Goal: Use online tool/utility: Utilize a website feature to perform a specific function

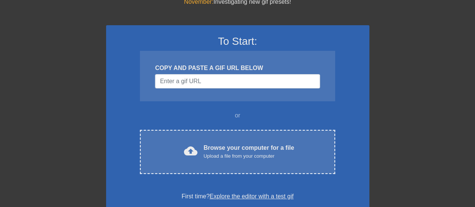
scroll to position [32, 0]
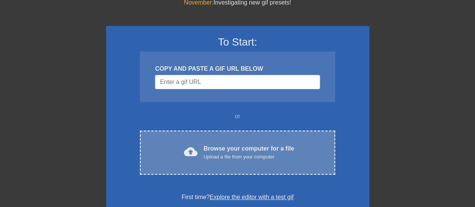
click at [230, 145] on div "Browse your computer for a file Upload a file from your computer" at bounding box center [249, 152] width 91 height 17
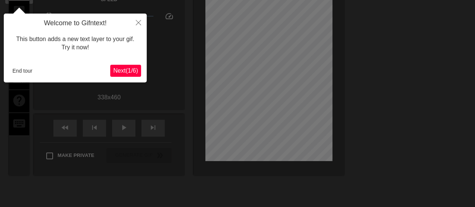
scroll to position [18, 0]
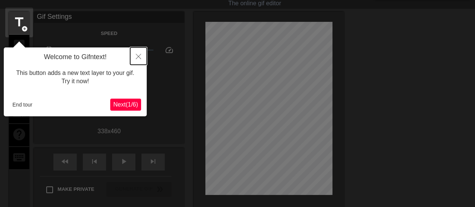
click at [138, 56] on icon "Close" at bounding box center [138, 56] width 5 height 5
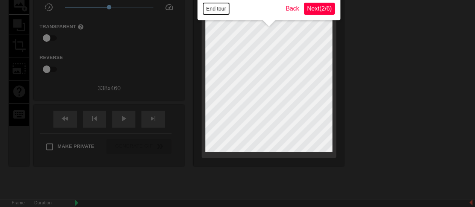
click at [222, 13] on button "End tour" at bounding box center [216, 8] width 26 height 11
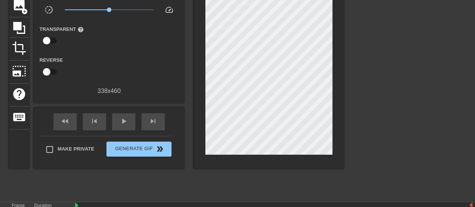
scroll to position [61, 0]
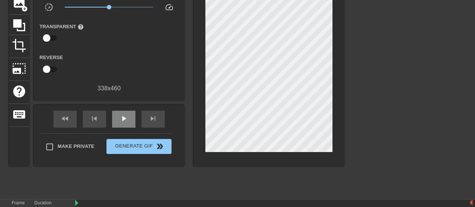
click at [113, 119] on div "play_arrow" at bounding box center [123, 119] width 23 height 17
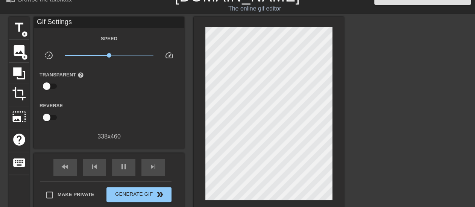
scroll to position [0, 0]
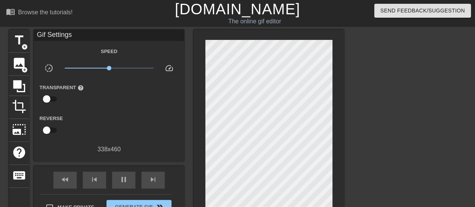
click at [341, 115] on div at bounding box center [269, 129] width 151 height 198
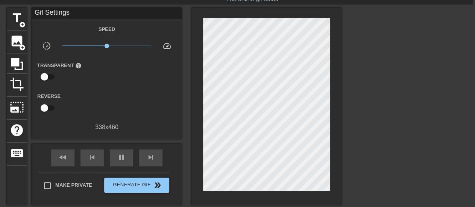
scroll to position [23, 2]
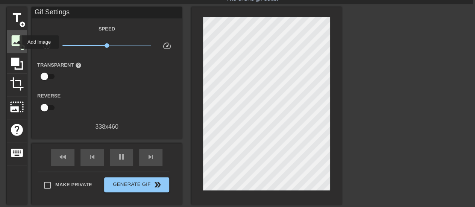
click at [15, 42] on span "image" at bounding box center [17, 41] width 14 height 14
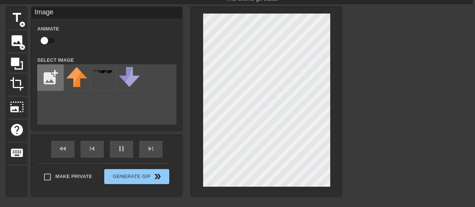
click at [50, 70] on input "file" at bounding box center [51, 78] width 26 height 26
type input "40"
type input "C:\fakepath\OO7n7.png"
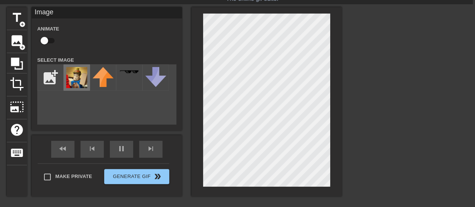
click at [83, 81] on img at bounding box center [76, 77] width 21 height 21
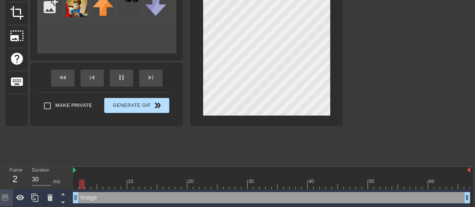
drag, startPoint x: 292, startPoint y: 192, endPoint x: 164, endPoint y: 99, distance: 158.2
click at [3, 188] on div "Frame 2 Duration 30 ms 10 20 30 40 50 60 Image drag_handle drag_handle" at bounding box center [235, 187] width 475 height 40
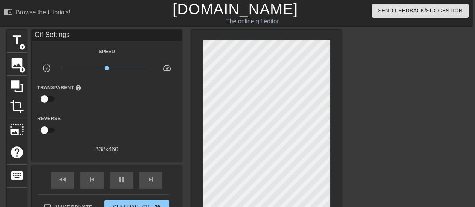
click at [353, 88] on div at bounding box center [407, 143] width 113 height 226
click at [366, 91] on div at bounding box center [407, 143] width 113 height 226
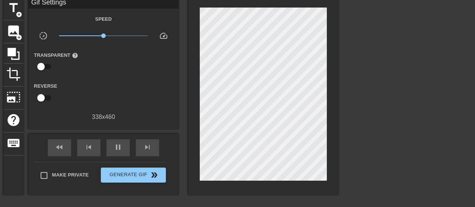
scroll to position [35, 6]
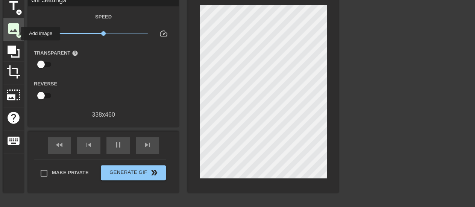
click at [8, 29] on span "image" at bounding box center [13, 28] width 14 height 14
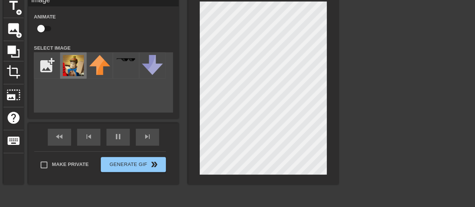
click at [75, 62] on img at bounding box center [73, 65] width 21 height 21
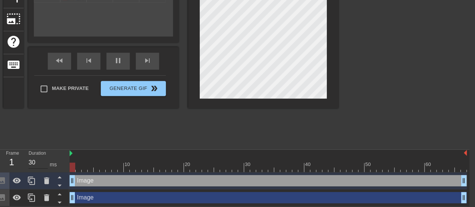
drag, startPoint x: 347, startPoint y: 181, endPoint x: 39, endPoint y: 162, distance: 309.3
click at [39, 163] on div "Frame 1 Duration 30 ms 10 20 30 40 50 60 Image drag_handle drag_handle Image dr…" at bounding box center [231, 178] width 475 height 56
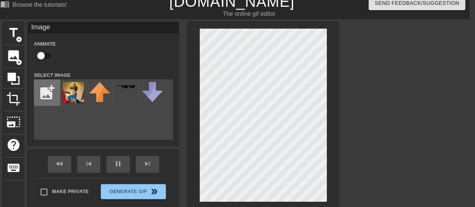
scroll to position [5, 6]
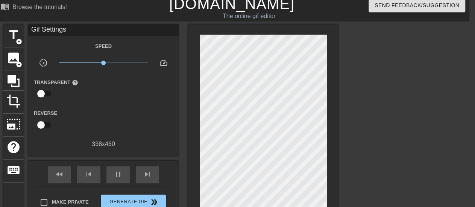
click at [348, 137] on div at bounding box center [404, 137] width 113 height 226
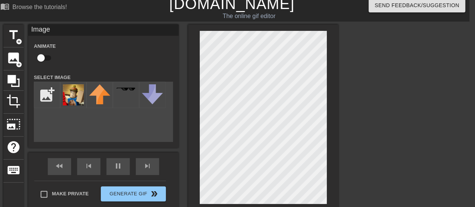
type input "30"
click at [38, 57] on input "checkbox" at bounding box center [41, 58] width 43 height 14
checkbox input "true"
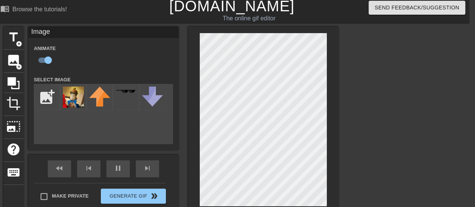
scroll to position [0, 6]
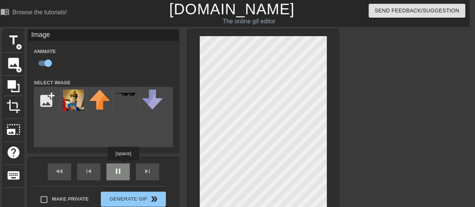
click at [119, 171] on div "fast_rewind skip_previous pause skip_next" at bounding box center [103, 172] width 123 height 28
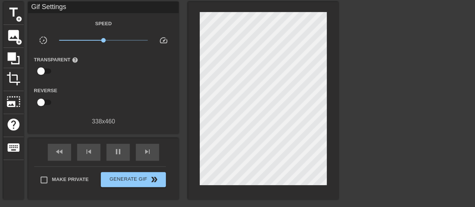
scroll to position [28, 6]
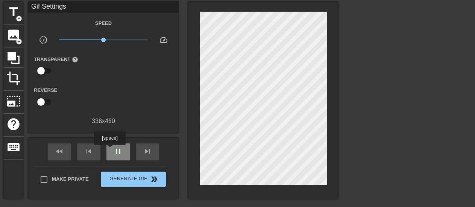
click at [110, 150] on div "pause" at bounding box center [118, 151] width 23 height 17
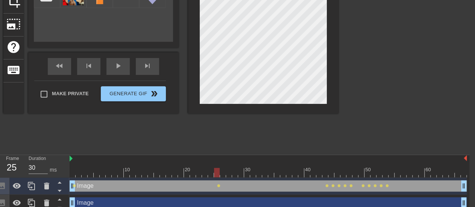
scroll to position [107, 6]
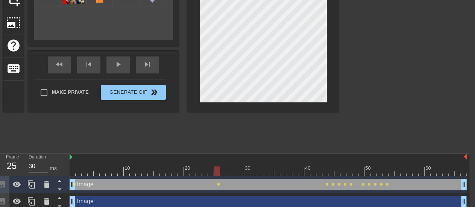
click at [72, 173] on div at bounding box center [269, 170] width 398 height 9
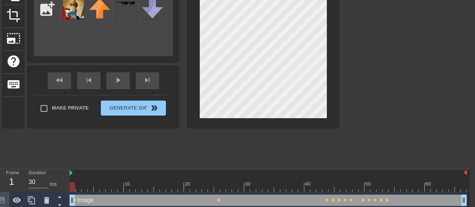
scroll to position [94, 6]
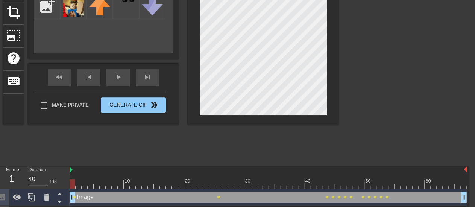
click at [75, 183] on div at bounding box center [269, 183] width 398 height 9
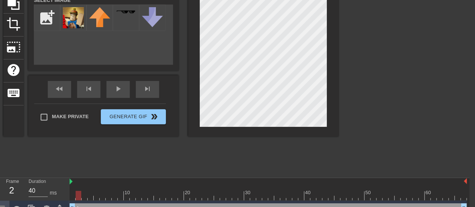
scroll to position [82, 6]
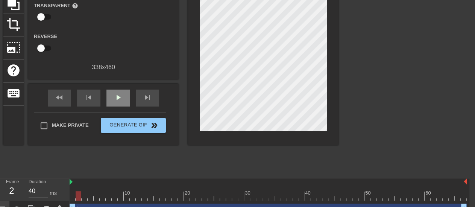
click at [117, 87] on div "fast_rewind skip_previous play_arrow skip_next" at bounding box center [103, 98] width 123 height 28
click at [116, 96] on span "play_arrow" at bounding box center [118, 97] width 9 height 9
click at [116, 96] on span "pause" at bounding box center [118, 97] width 9 height 9
drag, startPoint x: 181, startPoint y: 197, endPoint x: 58, endPoint y: 191, distance: 123.2
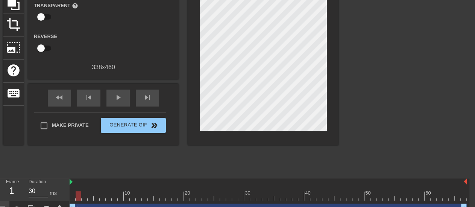
click at [59, 195] on div "Frame 1 Duration 30 ms 10 20 30 40 50 60 Image drag_handle drag_handle lens len…" at bounding box center [231, 206] width 475 height 56
click at [115, 99] on span "play_arrow" at bounding box center [118, 97] width 9 height 9
click at [115, 99] on span "pause" at bounding box center [118, 97] width 9 height 9
click at [74, 198] on div at bounding box center [269, 195] width 398 height 9
click at [79, 198] on div at bounding box center [269, 195] width 398 height 9
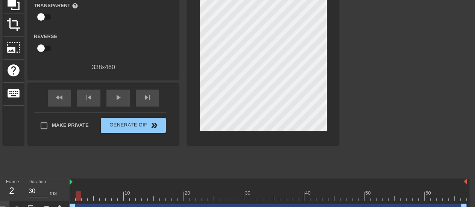
click at [88, 198] on div at bounding box center [269, 195] width 398 height 9
click at [85, 198] on div at bounding box center [269, 195] width 398 height 9
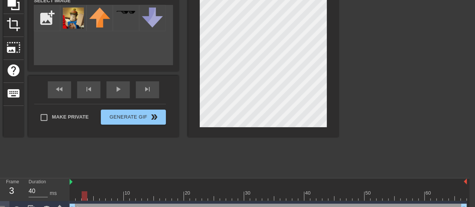
click at [79, 197] on div at bounding box center [269, 195] width 398 height 9
click at [73, 198] on div at bounding box center [269, 195] width 398 height 9
click at [76, 198] on div at bounding box center [269, 195] width 398 height 9
click at [84, 198] on div at bounding box center [269, 195] width 398 height 9
click at [91, 194] on div at bounding box center [269, 195] width 398 height 9
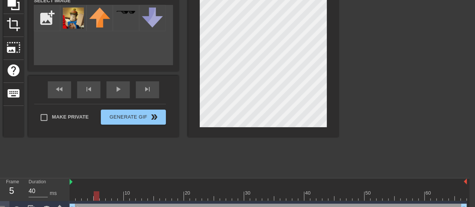
click at [97, 194] on div at bounding box center [269, 195] width 398 height 9
click at [102, 194] on div at bounding box center [269, 195] width 398 height 9
click at [105, 197] on div at bounding box center [269, 195] width 398 height 9
click at [113, 197] on div at bounding box center [269, 195] width 398 height 9
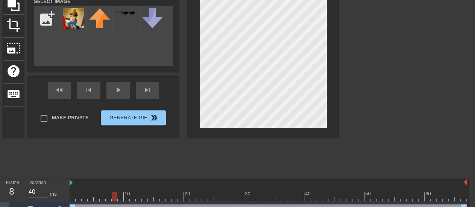
scroll to position [89, 6]
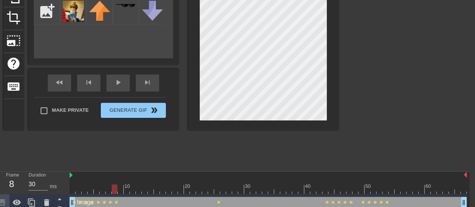
click at [119, 192] on div at bounding box center [269, 188] width 398 height 9
click at [125, 190] on div at bounding box center [269, 188] width 398 height 9
click at [132, 188] on div at bounding box center [269, 188] width 398 height 9
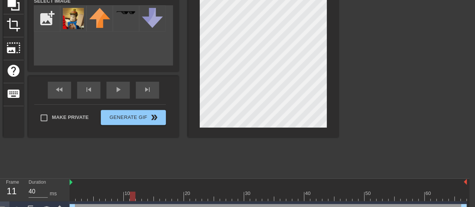
scroll to position [111, 6]
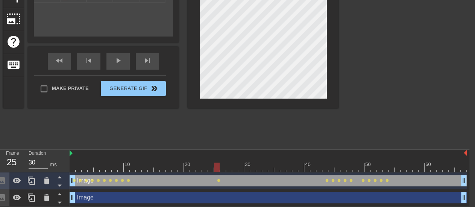
click at [216, 167] on div at bounding box center [269, 167] width 398 height 9
click at [132, 169] on div at bounding box center [269, 167] width 398 height 9
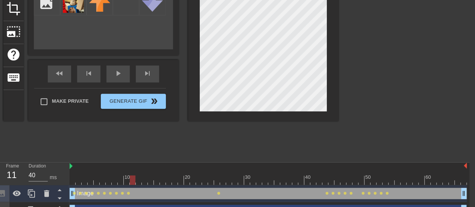
scroll to position [102, 6]
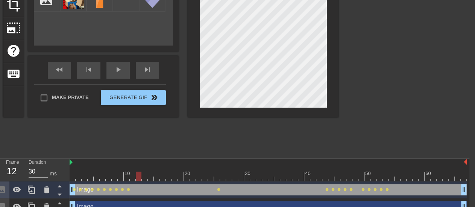
click at [137, 177] on div at bounding box center [269, 176] width 398 height 9
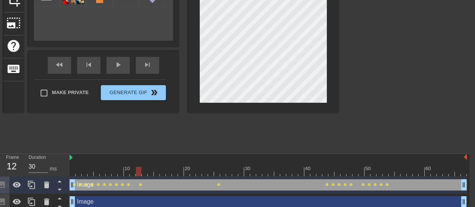
scroll to position [107, 6]
click at [131, 174] on div at bounding box center [269, 170] width 398 height 9
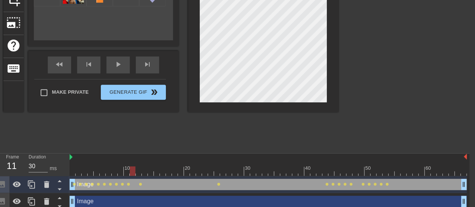
click at [125, 173] on div at bounding box center [269, 170] width 398 height 9
click at [130, 172] on div at bounding box center [269, 170] width 398 height 9
click at [136, 172] on div at bounding box center [269, 170] width 398 height 9
click at [143, 170] on div at bounding box center [269, 170] width 398 height 9
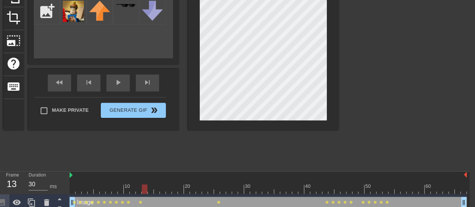
scroll to position [75, 6]
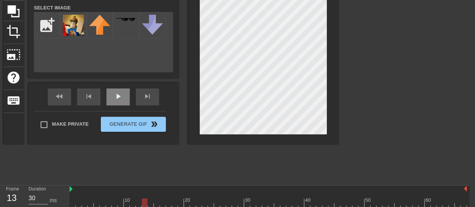
click at [117, 98] on div "play_arrow" at bounding box center [118, 96] width 23 height 17
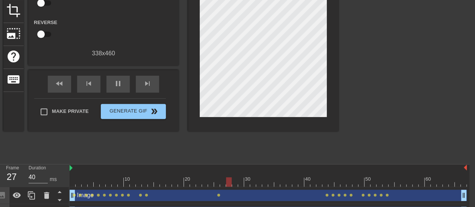
scroll to position [98, 6]
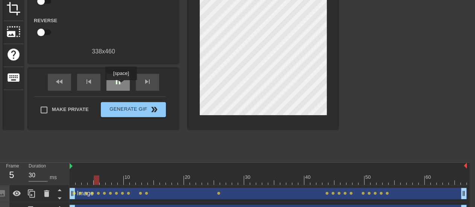
click at [121, 85] on span "pause" at bounding box center [118, 81] width 9 height 9
click at [116, 183] on div at bounding box center [269, 179] width 398 height 9
click at [107, 184] on div at bounding box center [269, 179] width 398 height 9
click at [101, 182] on div at bounding box center [269, 179] width 398 height 9
click at [94, 181] on div at bounding box center [269, 179] width 398 height 9
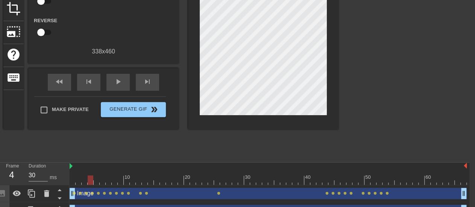
click at [88, 181] on div at bounding box center [269, 179] width 398 height 9
click at [132, 183] on div at bounding box center [269, 179] width 398 height 9
click at [140, 182] on div at bounding box center [269, 179] width 398 height 9
click at [147, 181] on div at bounding box center [269, 179] width 398 height 9
click at [155, 181] on div at bounding box center [269, 179] width 398 height 9
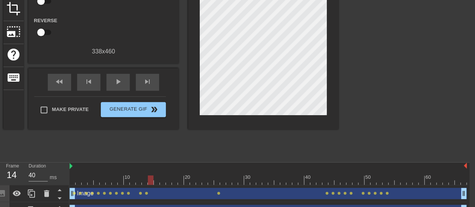
click at [151, 181] on div at bounding box center [269, 179] width 398 height 9
click at [155, 181] on div at bounding box center [269, 179] width 398 height 9
click at [166, 180] on div at bounding box center [269, 179] width 398 height 9
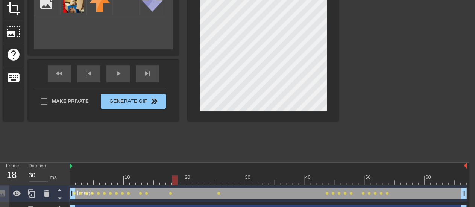
click at [172, 183] on div at bounding box center [269, 179] width 398 height 9
click at [180, 183] on div at bounding box center [269, 179] width 398 height 9
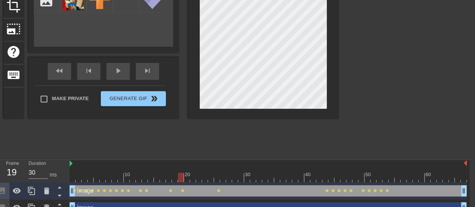
scroll to position [101, 6]
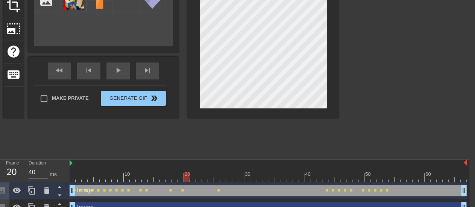
click at [186, 177] on div at bounding box center [269, 176] width 398 height 9
click at [192, 177] on div at bounding box center [269, 176] width 398 height 9
click at [199, 177] on div at bounding box center [269, 176] width 398 height 9
click at [202, 177] on div at bounding box center [269, 176] width 398 height 9
click at [210, 177] on div at bounding box center [269, 176] width 398 height 9
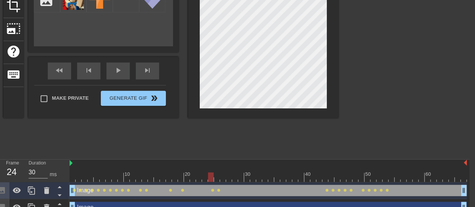
click at [215, 178] on div at bounding box center [269, 176] width 398 height 9
click at [210, 177] on div at bounding box center [269, 176] width 398 height 9
click at [218, 177] on div at bounding box center [269, 176] width 398 height 9
click at [224, 177] on div at bounding box center [269, 176] width 398 height 9
click at [228, 177] on div at bounding box center [269, 176] width 398 height 9
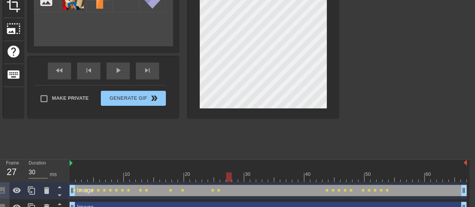
click at [232, 178] on div at bounding box center [269, 176] width 398 height 9
click at [238, 178] on div at bounding box center [269, 176] width 398 height 9
click at [251, 177] on div at bounding box center [269, 176] width 398 height 9
click at [247, 178] on div at bounding box center [269, 176] width 398 height 9
click at [253, 178] on div at bounding box center [269, 176] width 398 height 9
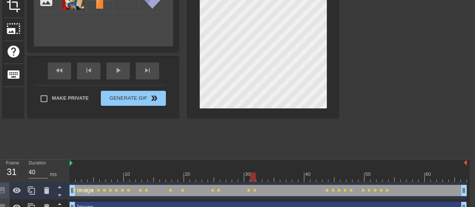
click at [258, 178] on div at bounding box center [269, 176] width 398 height 9
click at [263, 177] on div at bounding box center [269, 176] width 398 height 9
click at [270, 176] on div at bounding box center [269, 176] width 398 height 9
click at [275, 177] on div at bounding box center [269, 176] width 398 height 9
click at [280, 177] on div at bounding box center [269, 176] width 398 height 9
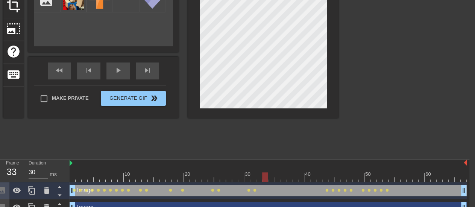
click at [262, 175] on div at bounding box center [269, 176] width 398 height 9
click at [268, 179] on div at bounding box center [269, 176] width 398 height 9
click at [273, 179] on div at bounding box center [271, 176] width 6 height 9
click at [277, 178] on div at bounding box center [269, 176] width 398 height 9
click at [280, 177] on div at bounding box center [269, 176] width 398 height 9
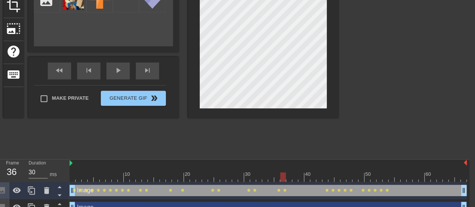
click at [289, 177] on div at bounding box center [269, 176] width 398 height 9
click at [296, 178] on div at bounding box center [269, 176] width 398 height 9
click at [300, 175] on div at bounding box center [269, 176] width 398 height 9
click at [308, 178] on div at bounding box center [269, 176] width 398 height 9
click at [314, 177] on div at bounding box center [269, 176] width 398 height 9
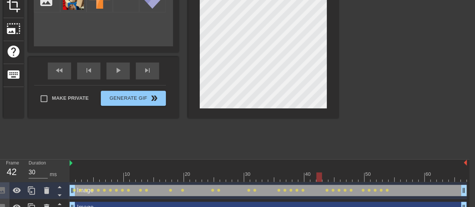
click at [320, 181] on div at bounding box center [269, 176] width 398 height 9
click at [324, 176] on div at bounding box center [269, 176] width 398 height 9
click at [316, 176] on div at bounding box center [269, 176] width 398 height 9
click at [324, 178] on div at bounding box center [269, 176] width 398 height 9
click at [330, 178] on div at bounding box center [269, 176] width 398 height 9
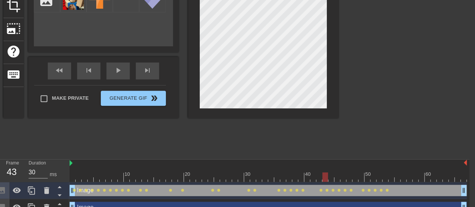
click at [323, 179] on div at bounding box center [269, 176] width 398 height 9
click at [331, 175] on div at bounding box center [269, 176] width 398 height 9
click at [322, 177] on div at bounding box center [269, 176] width 398 height 9
click at [330, 177] on div at bounding box center [269, 176] width 398 height 9
click at [334, 178] on div at bounding box center [269, 176] width 398 height 9
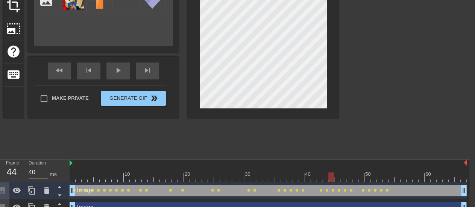
click at [330, 181] on div at bounding box center [269, 176] width 398 height 9
click at [335, 178] on div at bounding box center [269, 176] width 398 height 9
click at [340, 180] on div at bounding box center [269, 176] width 398 height 9
click at [337, 178] on div at bounding box center [269, 176] width 398 height 9
click at [343, 177] on div at bounding box center [269, 176] width 398 height 9
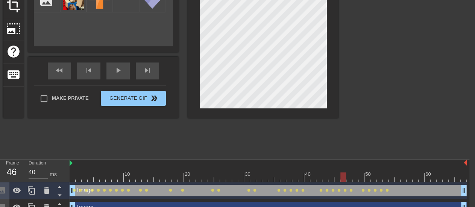
click at [349, 176] on div at bounding box center [269, 176] width 398 height 9
click at [343, 180] on div at bounding box center [269, 176] width 398 height 9
click at [349, 177] on div at bounding box center [269, 176] width 398 height 9
click at [345, 177] on div at bounding box center [269, 176] width 398 height 9
click at [337, 178] on div at bounding box center [269, 176] width 398 height 9
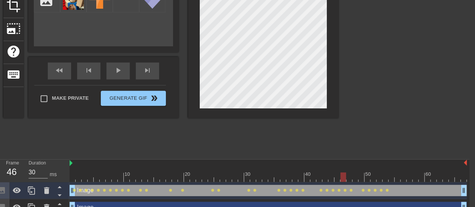
click at [341, 178] on div at bounding box center [269, 176] width 398 height 9
click at [344, 179] on div at bounding box center [344, 176] width 6 height 9
click at [345, 179] on div at bounding box center [344, 176] width 6 height 9
click at [347, 180] on div at bounding box center [269, 176] width 398 height 9
click at [344, 178] on div at bounding box center [269, 176] width 398 height 9
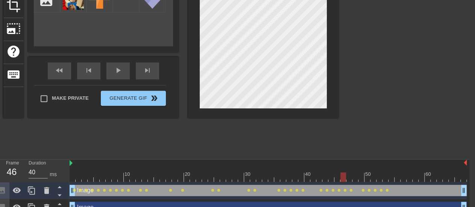
click at [349, 178] on div at bounding box center [269, 176] width 398 height 9
click at [356, 180] on div at bounding box center [269, 176] width 398 height 9
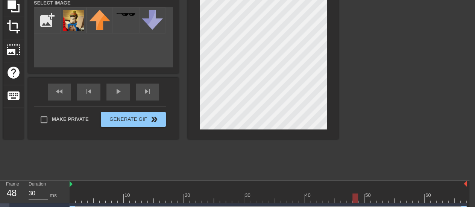
click at [358, 200] on div at bounding box center [269, 197] width 398 height 9
click at [368, 201] on div at bounding box center [269, 197] width 398 height 9
click at [361, 197] on div at bounding box center [269, 197] width 398 height 9
click at [366, 198] on div at bounding box center [269, 197] width 398 height 9
click at [372, 199] on div at bounding box center [269, 197] width 398 height 9
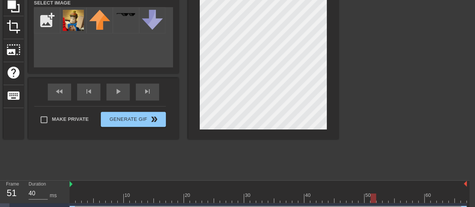
click at [366, 200] on div at bounding box center [269, 197] width 398 height 9
click at [372, 200] on div at bounding box center [269, 197] width 398 height 9
click at [378, 201] on div at bounding box center [269, 197] width 398 height 9
click at [335, 135] on div at bounding box center [263, 44] width 151 height 189
click at [384, 201] on div at bounding box center [269, 197] width 398 height 9
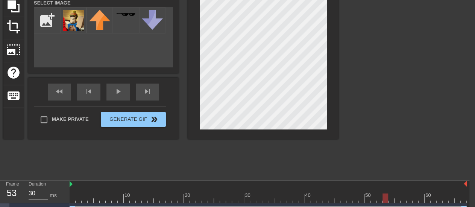
click at [388, 200] on div at bounding box center [269, 197] width 398 height 9
click at [398, 200] on div at bounding box center [269, 197] width 398 height 9
click at [401, 200] on div at bounding box center [269, 197] width 398 height 9
click at [406, 197] on div at bounding box center [269, 197] width 398 height 9
click at [415, 198] on div at bounding box center [269, 197] width 398 height 9
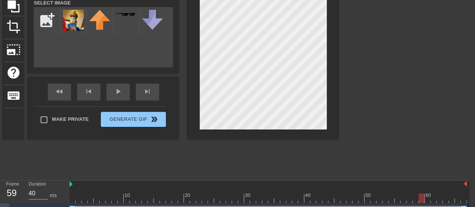
click at [421, 199] on div at bounding box center [269, 197] width 398 height 9
click at [428, 202] on div at bounding box center [269, 197] width 398 height 9
click at [432, 200] on div at bounding box center [269, 197] width 398 height 9
click at [436, 198] on div at bounding box center [434, 197] width 6 height 9
click at [439, 201] on div at bounding box center [269, 197] width 398 height 9
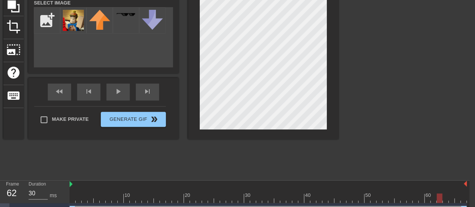
click at [446, 201] on div at bounding box center [269, 197] width 398 height 9
click at [451, 198] on div at bounding box center [269, 197] width 398 height 9
click at [457, 199] on div at bounding box center [269, 197] width 398 height 9
click at [464, 201] on div at bounding box center [269, 197] width 398 height 9
click at [119, 90] on div "fast_rewind skip_previous play_arrow skip_next" at bounding box center [103, 92] width 123 height 28
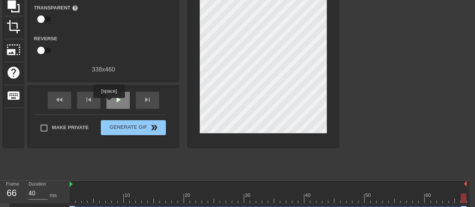
click at [109, 103] on div "play_arrow" at bounding box center [118, 100] width 23 height 17
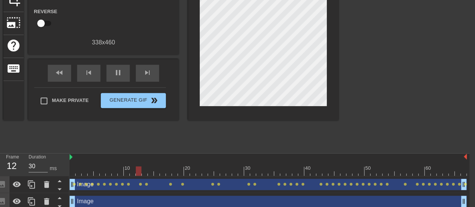
scroll to position [107, 6]
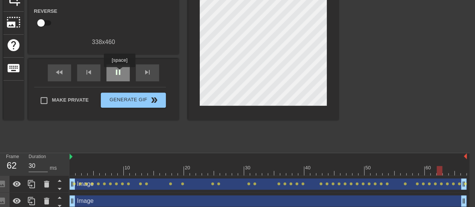
click at [119, 72] on span "pause" at bounding box center [118, 72] width 9 height 9
drag, startPoint x: 341, startPoint y: 172, endPoint x: 384, endPoint y: 171, distance: 42.2
click at [384, 171] on div at bounding box center [269, 170] width 398 height 9
drag, startPoint x: 383, startPoint y: 171, endPoint x: 379, endPoint y: 171, distance: 4.1
click at [379, 171] on div at bounding box center [380, 170] width 6 height 9
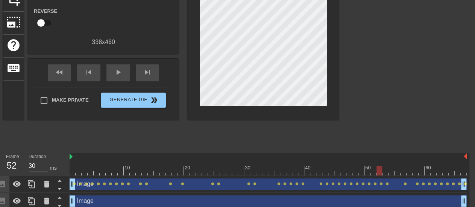
click at [380, 171] on div at bounding box center [380, 170] width 6 height 9
click at [338, 147] on div "title add_circle image add_circle crop photo_size_select_large help keyboard Gi…" at bounding box center [170, 35] width 335 height 226
click at [109, 65] on div "play_arrow" at bounding box center [118, 72] width 23 height 17
click at [109, 65] on div "pause" at bounding box center [118, 72] width 23 height 17
drag, startPoint x: 115, startPoint y: 172, endPoint x: 150, endPoint y: 174, distance: 35.5
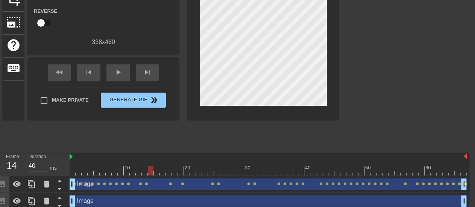
click at [150, 174] on div at bounding box center [269, 170] width 398 height 9
drag, startPoint x: 150, startPoint y: 174, endPoint x: 155, endPoint y: 174, distance: 4.5
click at [155, 174] on div at bounding box center [157, 170] width 6 height 9
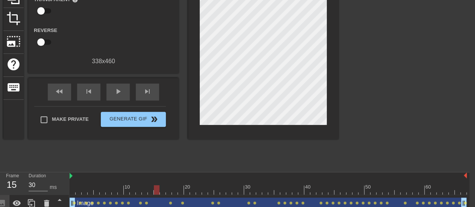
scroll to position [87, 6]
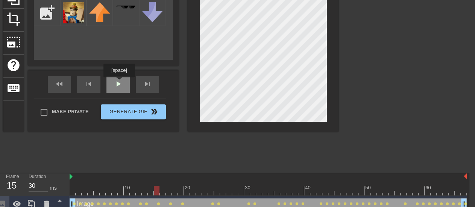
click at [119, 82] on div "fast_rewind skip_previous play_arrow skip_next" at bounding box center [103, 84] width 123 height 28
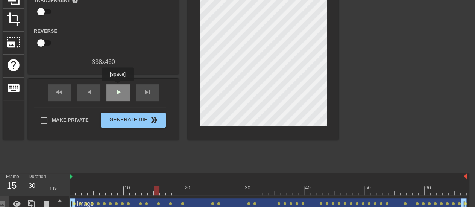
click at [117, 86] on div "play_arrow" at bounding box center [118, 92] width 23 height 17
click at [87, 189] on div at bounding box center [269, 190] width 398 height 9
click at [111, 90] on div "play_arrow" at bounding box center [118, 92] width 23 height 17
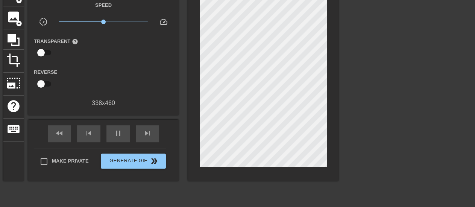
scroll to position [46, 6]
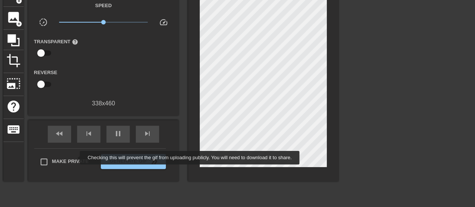
type input "30"
click at [70, 158] on span "Make Private" at bounding box center [70, 162] width 37 height 8
click at [52, 158] on input "Make Private" at bounding box center [44, 162] width 16 height 16
checkbox input "true"
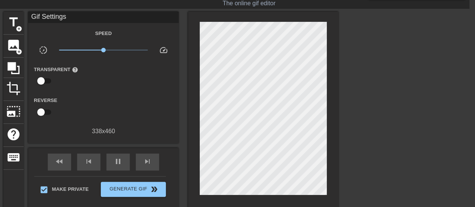
scroll to position [18, 6]
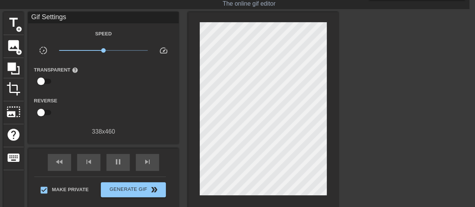
type input "40"
click at [41, 80] on input "checkbox" at bounding box center [41, 81] width 43 height 14
checkbox input "true"
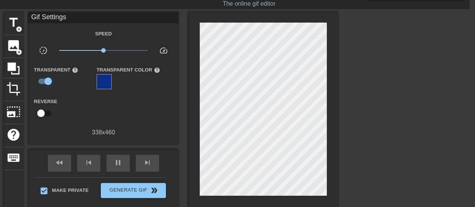
type input "30"
click at [41, 80] on input "checkbox" at bounding box center [48, 81] width 43 height 14
checkbox input "false"
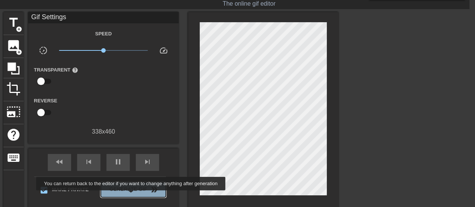
type input "30"
click at [132, 196] on button "Generate Gif double_arrow" at bounding box center [133, 189] width 65 height 15
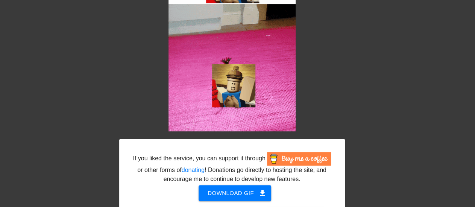
scroll to position [72, 6]
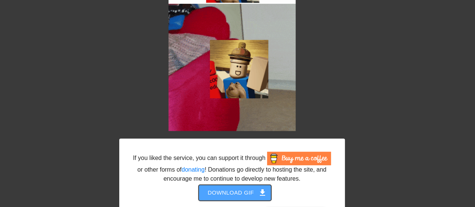
click at [240, 196] on span "Download gif get_app" at bounding box center [235, 193] width 55 height 10
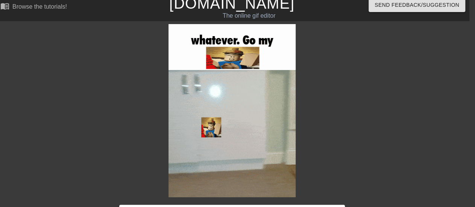
scroll to position [5, 6]
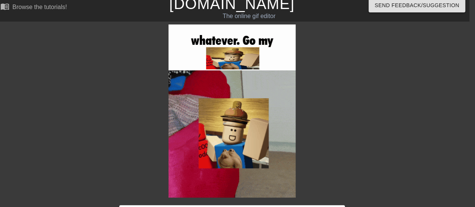
click at [231, 146] on img at bounding box center [232, 110] width 127 height 173
